Goal: Information Seeking & Learning: Learn about a topic

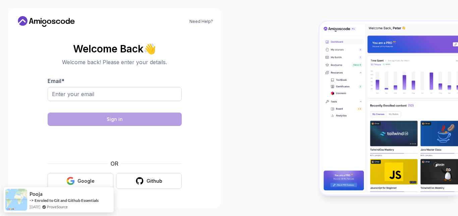
click at [85, 184] on div "Google" at bounding box center [86, 180] width 17 height 7
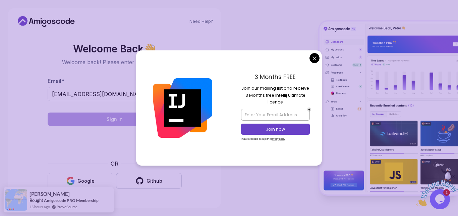
type input "pasalapraveenkumarreddy@gmail.com"
click at [313, 57] on body "Need Help? Welcome Back 👋 Welcome back! Please enter your details. Email * pasa…" at bounding box center [229, 108] width 458 height 216
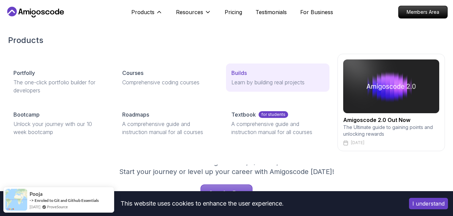
click at [319, 66] on link "Builds Learn by building real projects" at bounding box center [277, 77] width 103 height 28
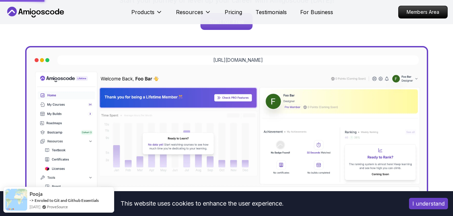
scroll to position [342, 0]
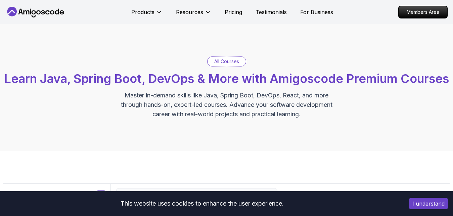
click at [229, 64] on p "All Courses" at bounding box center [226, 61] width 25 height 7
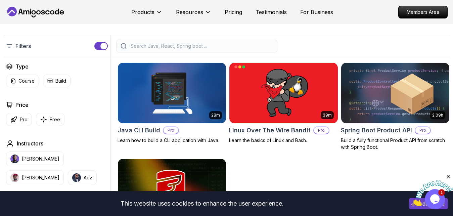
scroll to position [171, 0]
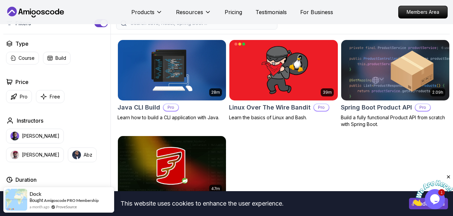
click at [208, 27] on input "search" at bounding box center [201, 23] width 144 height 7
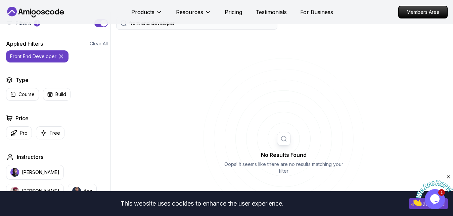
type input "front end developer"
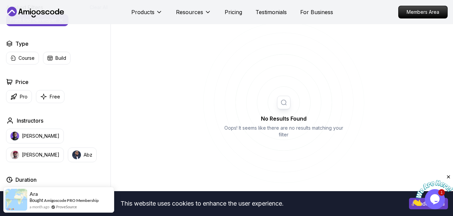
scroll to position [228, 0]
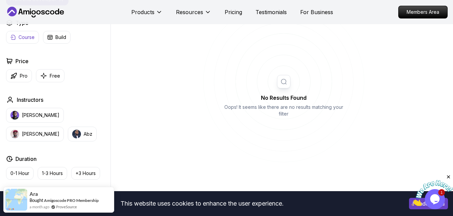
click at [21, 41] on p "Course" at bounding box center [26, 37] width 16 height 7
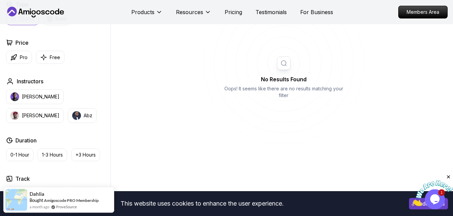
scroll to position [114, 0]
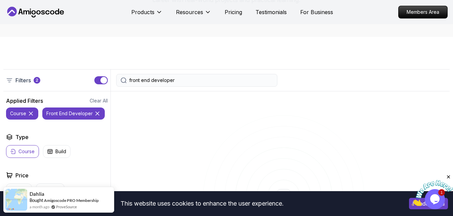
click at [192, 84] on input "front end developer" at bounding box center [201, 80] width 144 height 7
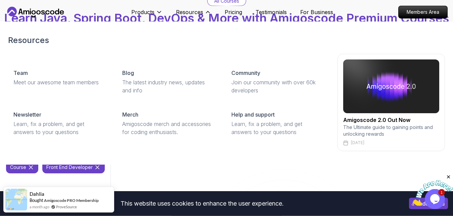
scroll to position [0, 0]
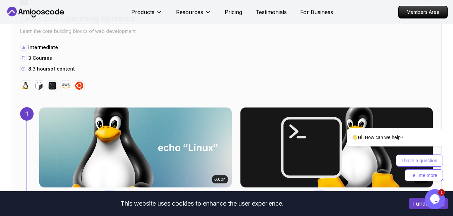
scroll to position [342, 0]
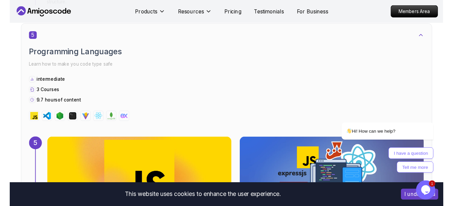
scroll to position [1238, 0]
